Goal: Task Accomplishment & Management: Use online tool/utility

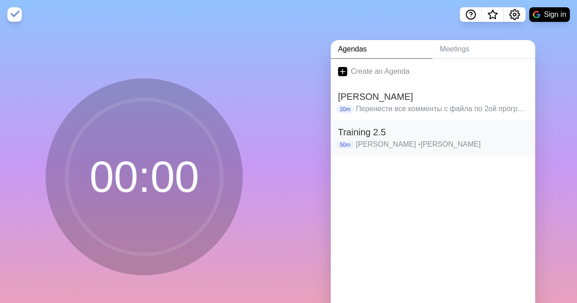
click at [382, 136] on h2 "Training 2.5" at bounding box center [433, 132] width 190 height 14
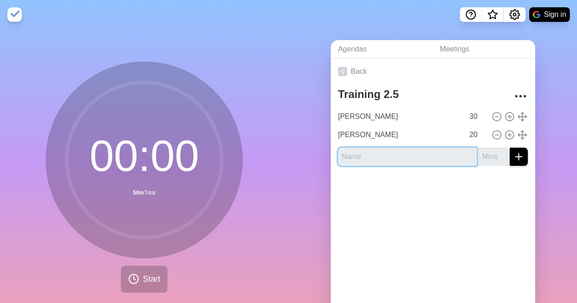
click at [378, 160] on input "text" at bounding box center [407, 157] width 139 height 18
type input "форматинг"
click at [478, 156] on input "number" at bounding box center [492, 157] width 29 height 18
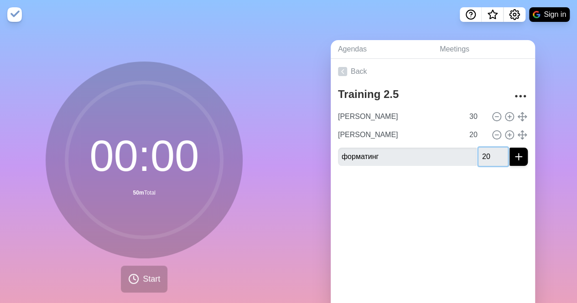
type input "20"
click at [509, 148] on button "submit" at bounding box center [518, 157] width 18 height 18
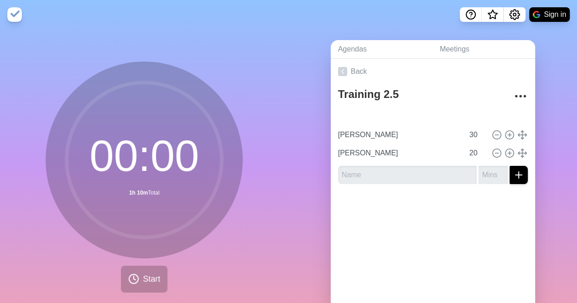
type input "форматинг"
type input "20"
type input "30"
type input "[PERSON_NAME]"
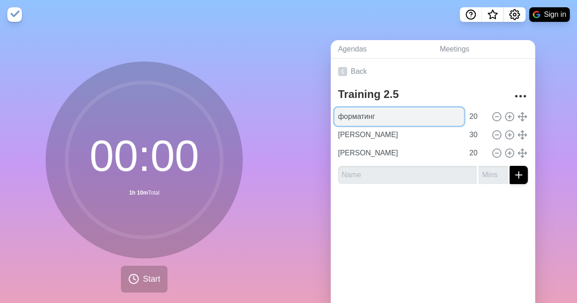
click at [389, 119] on input "форматинг" at bounding box center [398, 117] width 129 height 18
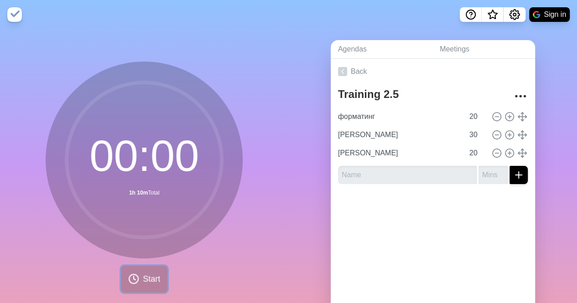
click at [149, 272] on button "Start" at bounding box center [144, 279] width 47 height 27
